Goal: Navigation & Orientation: Go to known website

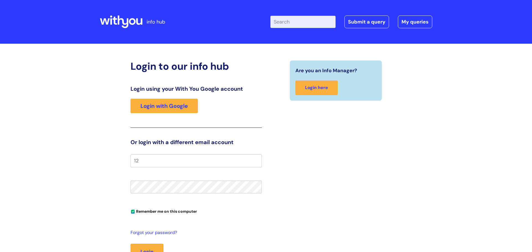
type input "12"
click at [439, 6] on header "info hub Enter your search term here... Search Submit a query My queries Welcom…" at bounding box center [266, 22] width 532 height 44
drag, startPoint x: 504, startPoint y: 236, endPoint x: 482, endPoint y: 106, distance: 131.3
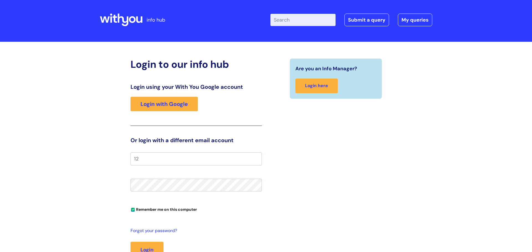
scroll to position [2, 0]
